Goal: Task Accomplishment & Management: Manage account settings

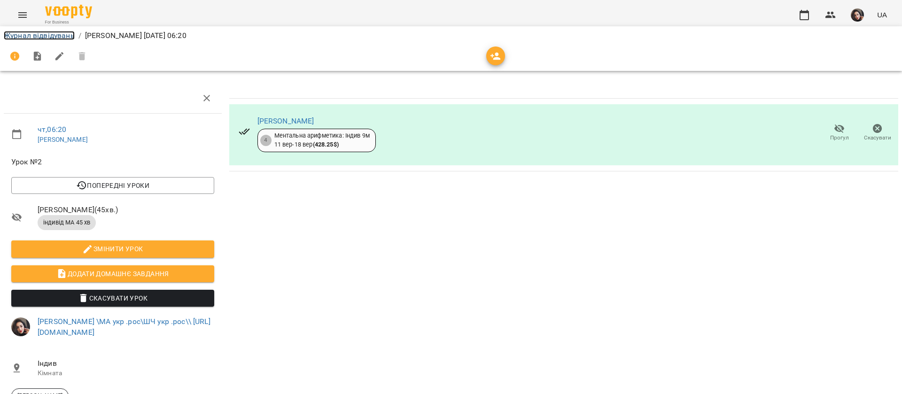
click at [48, 38] on link "Журнал відвідувань" at bounding box center [39, 35] width 71 height 9
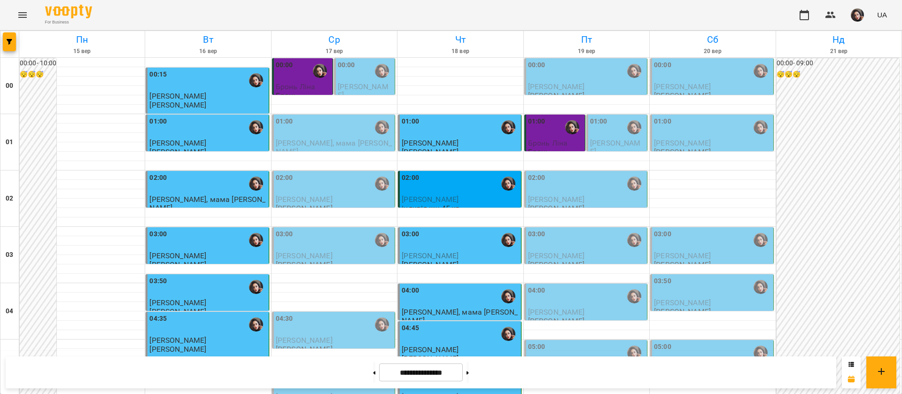
click at [454, 189] on div "02:00" at bounding box center [460, 184] width 117 height 22
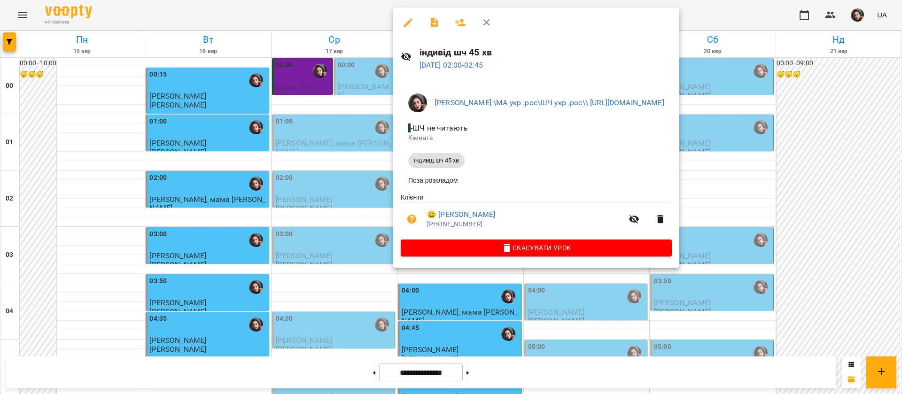
click at [317, 20] on div at bounding box center [451, 197] width 902 height 394
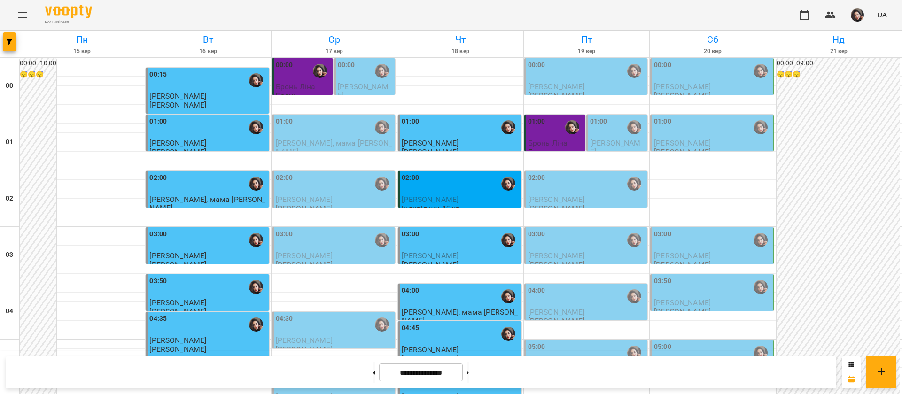
scroll to position [705, 0]
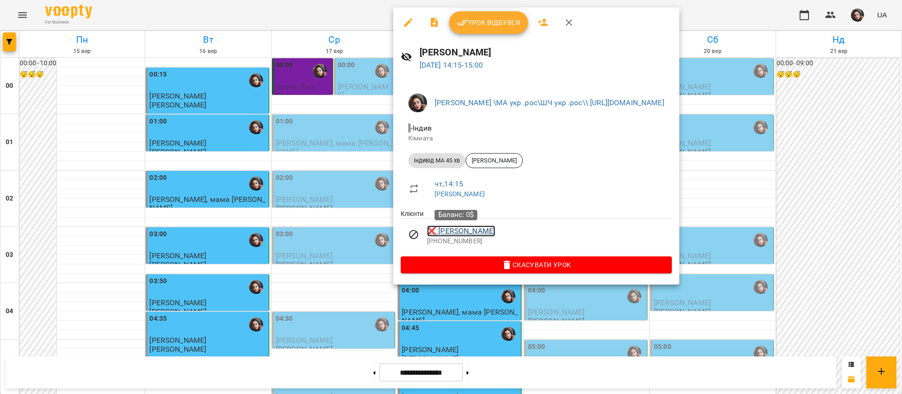
click at [459, 229] on link "❌ [PERSON_NAME]" at bounding box center [461, 230] width 68 height 11
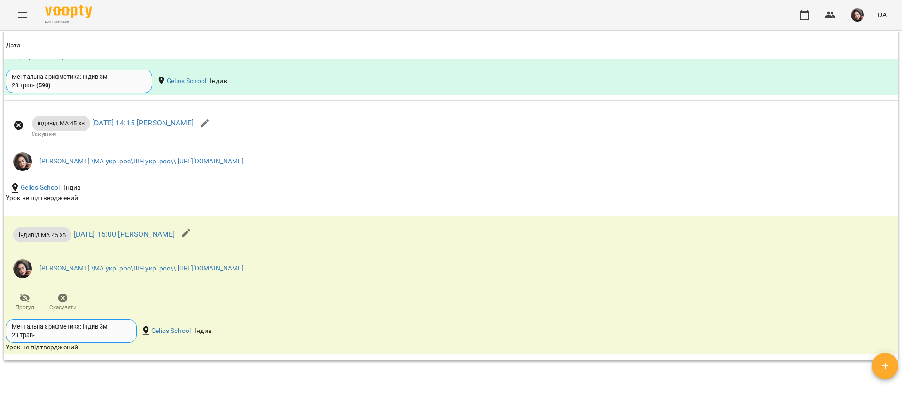
scroll to position [1198, 0]
